Goal: Task Accomplishment & Management: Use online tool/utility

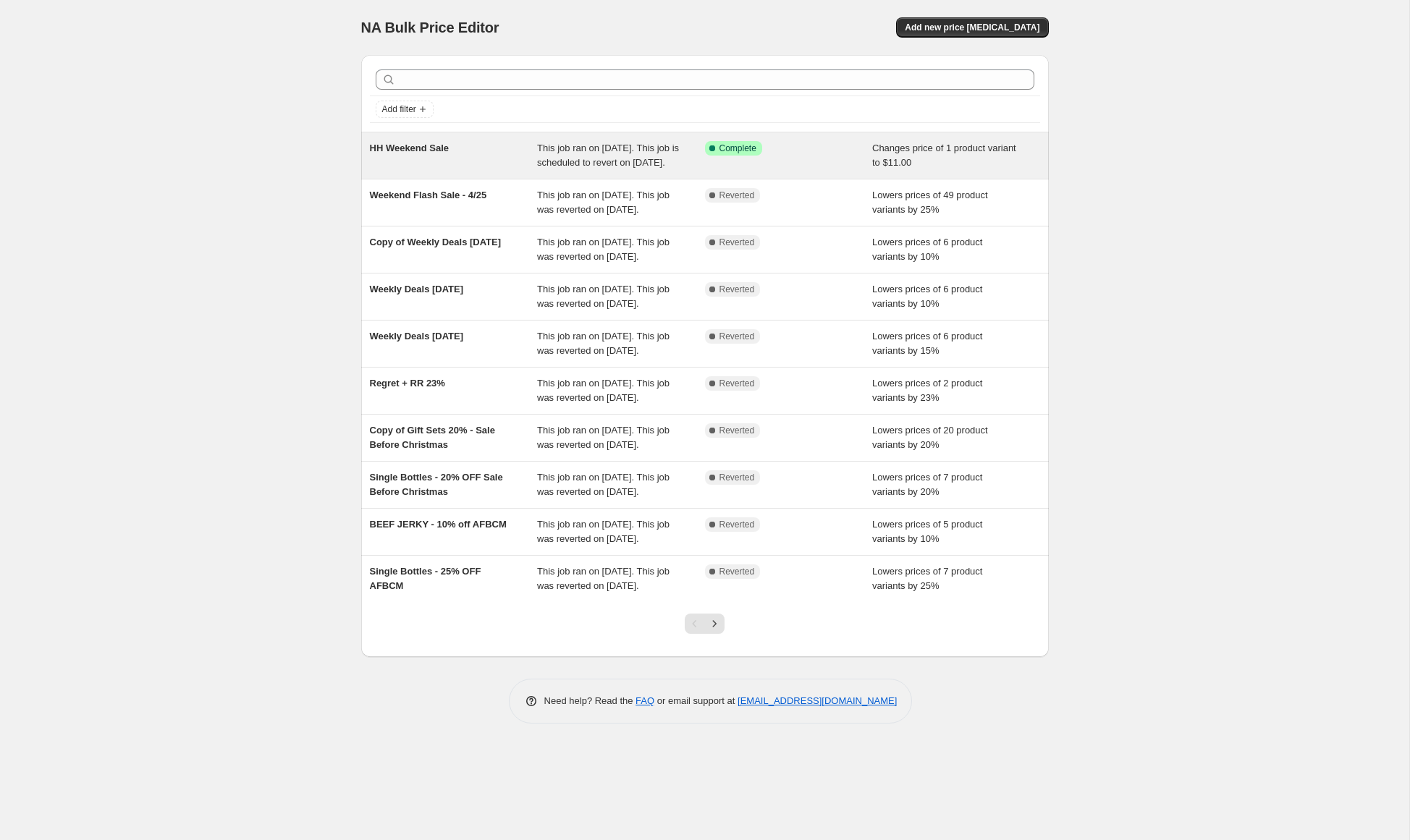
click at [436, 157] on div "HH Weekend Sale" at bounding box center [453, 155] width 168 height 29
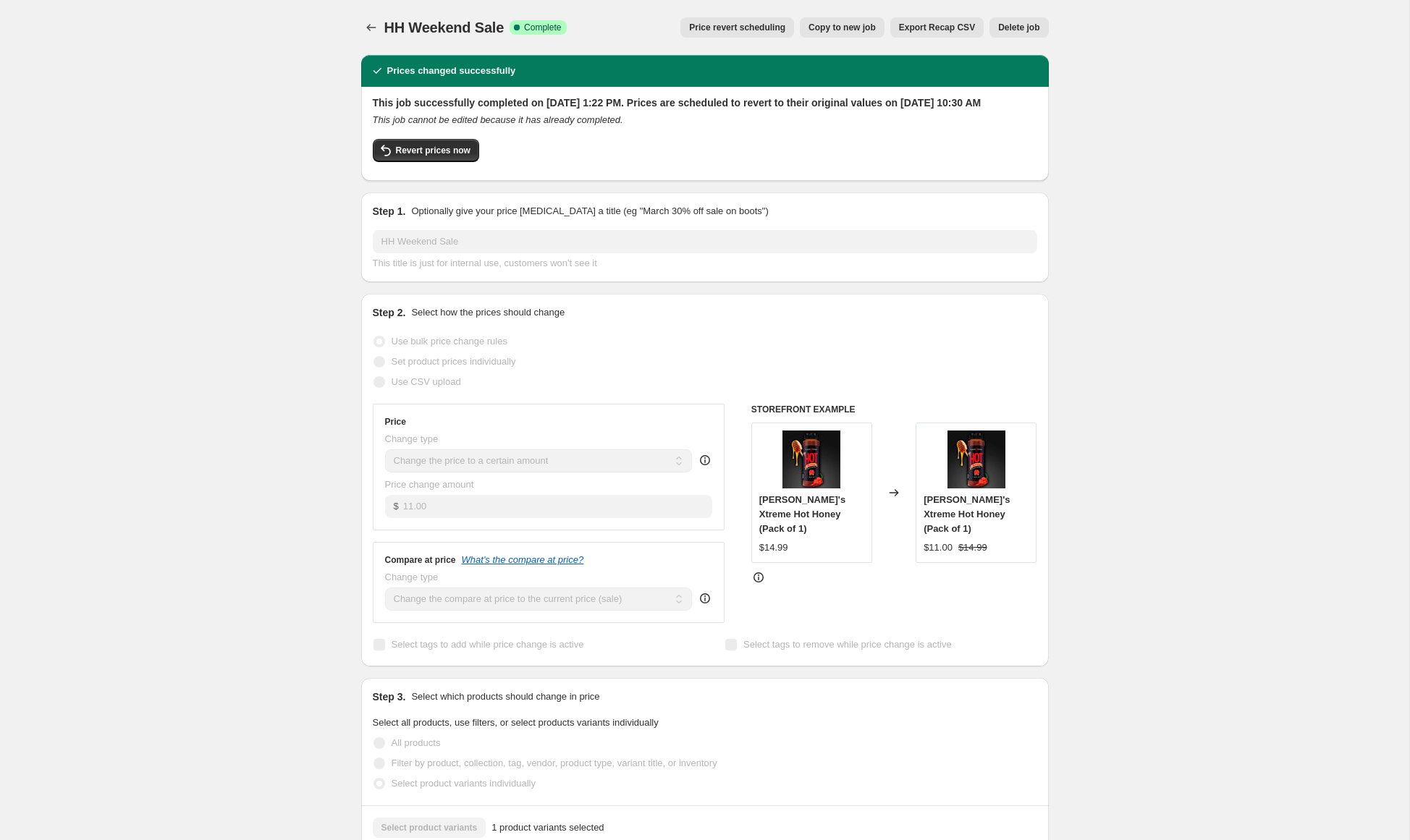
click at [563, 169] on div "Revert prices now" at bounding box center [705, 154] width 664 height 31
click at [432, 157] on span "Revert prices now" at bounding box center [433, 151] width 75 height 12
checkbox input "false"
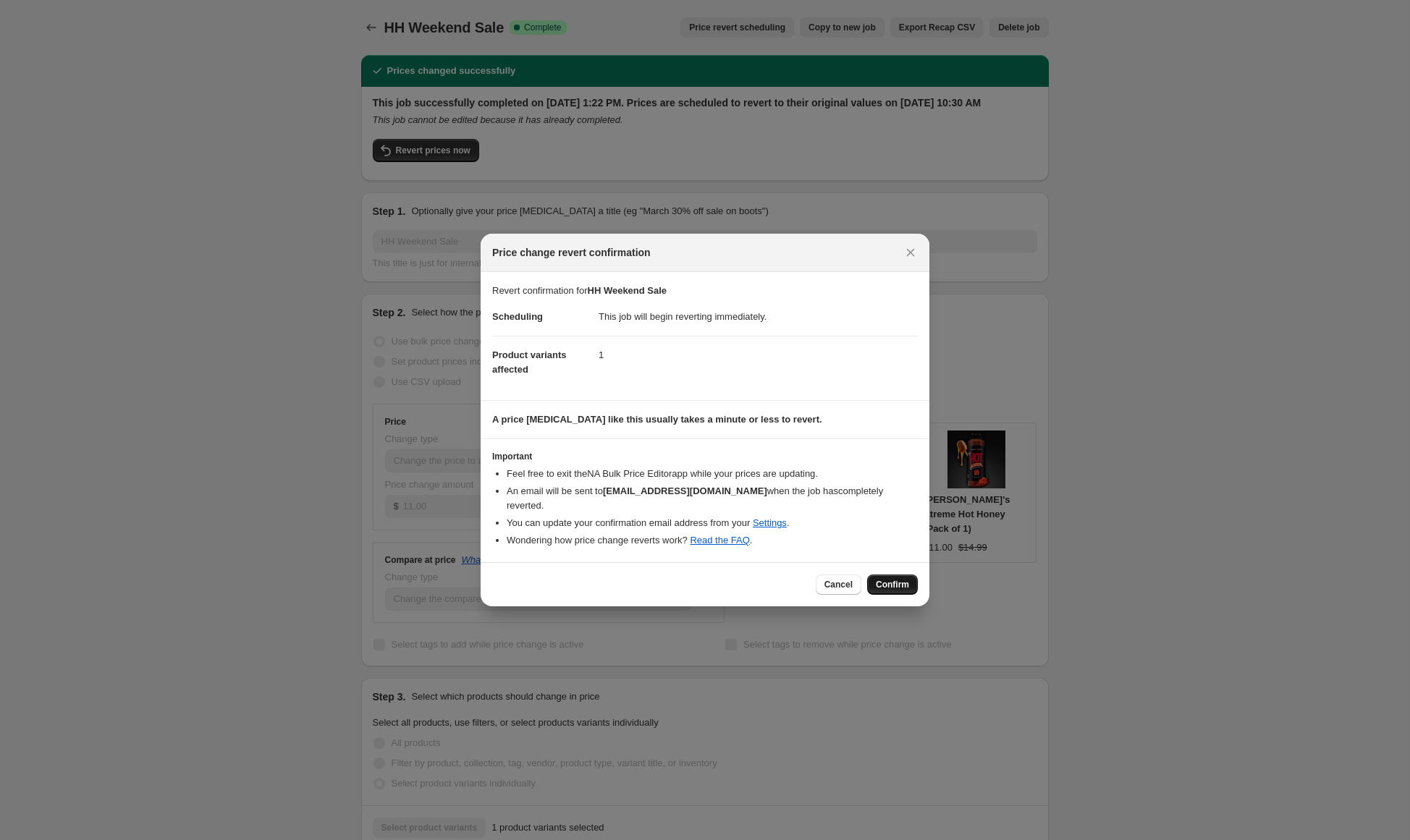
click at [900, 579] on span "Confirm" at bounding box center [892, 585] width 33 height 12
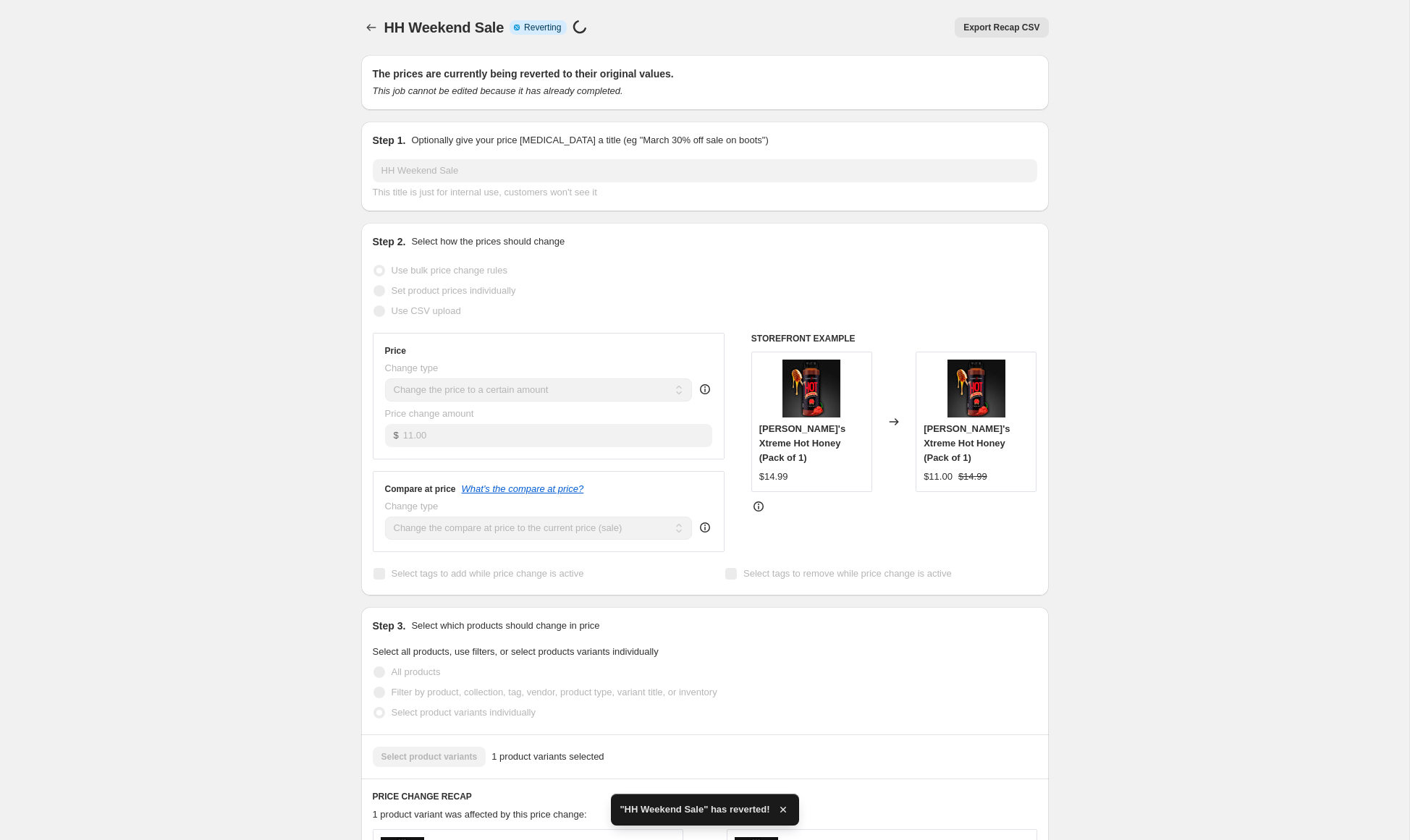
checkbox input "true"
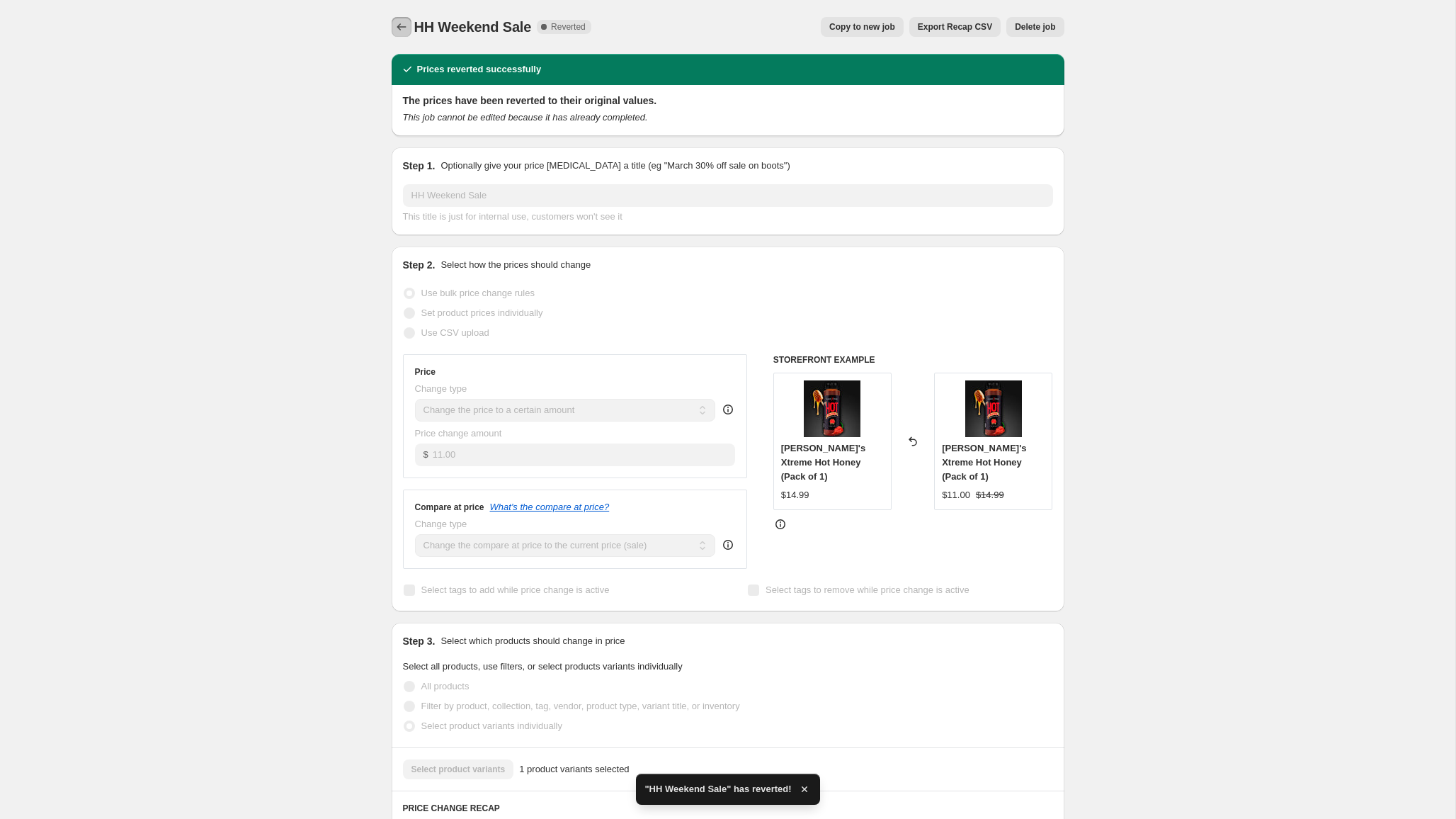
click at [399, 23] on icon "Price change jobs" at bounding box center [401, 26] width 14 height 14
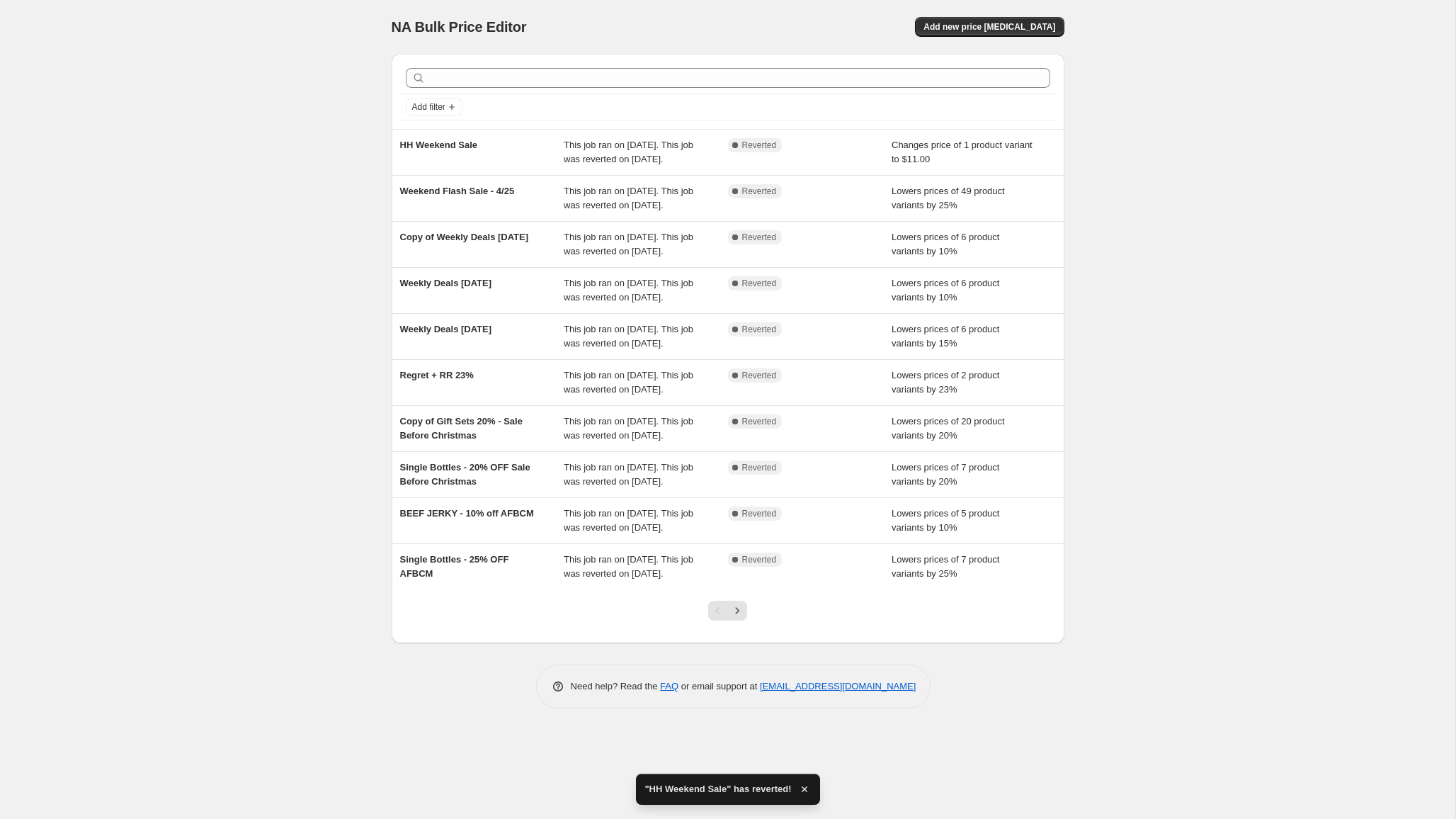
click at [118, 269] on div "NA Bulk Price Editor. This page is ready NA Bulk Price Editor Add new price cha…" at bounding box center [727, 410] width 1455 height 819
